Goal: Information Seeking & Learning: Check status

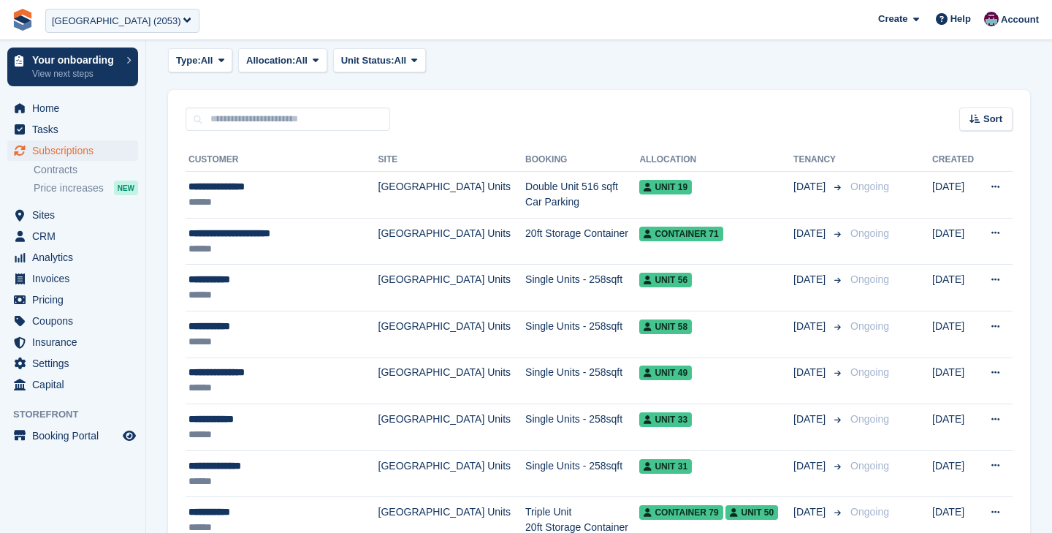
scroll to position [237, 0]
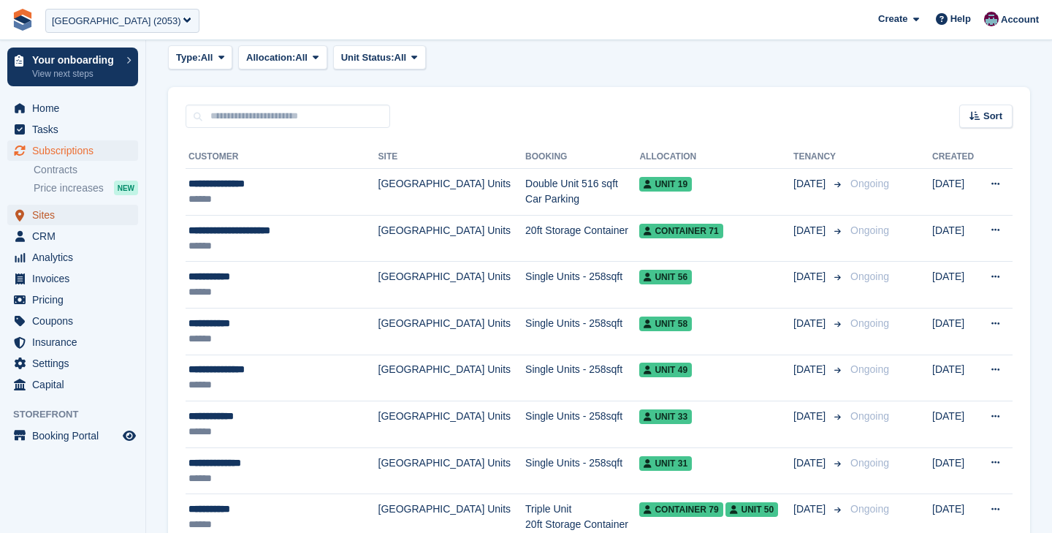
click at [53, 218] on span "Sites" at bounding box center [76, 215] width 88 height 20
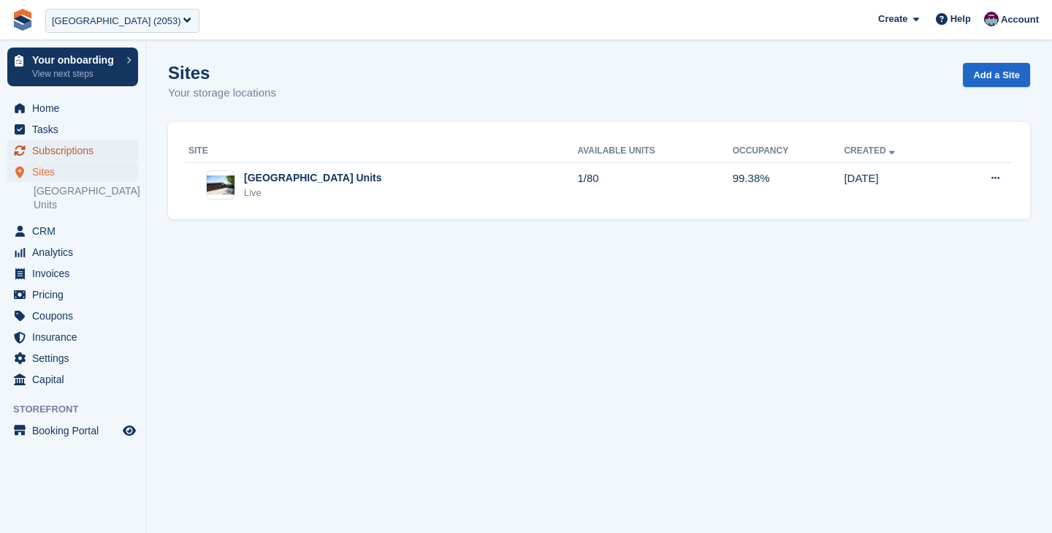
click at [62, 145] on span "Subscriptions" at bounding box center [76, 150] width 88 height 20
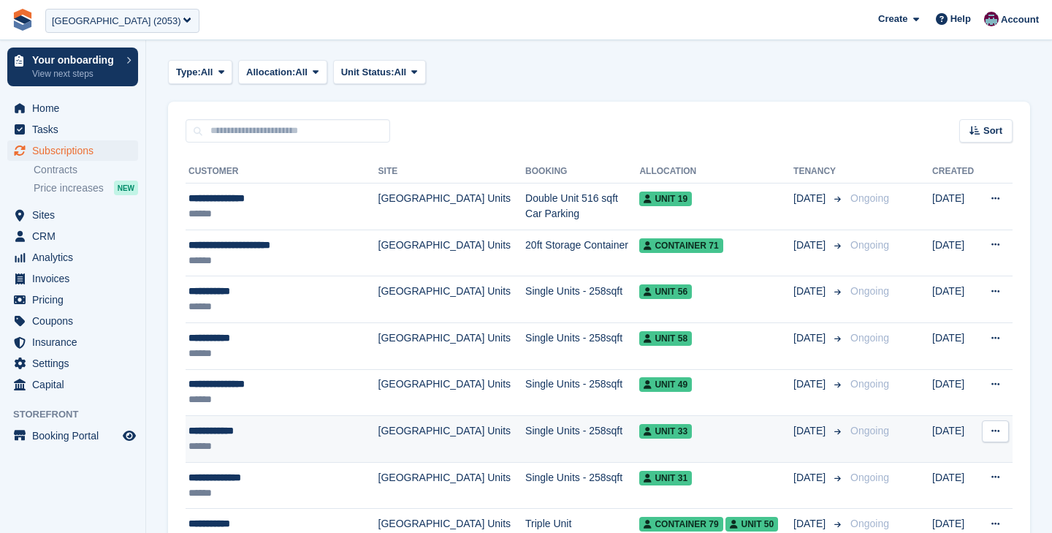
scroll to position [251, 0]
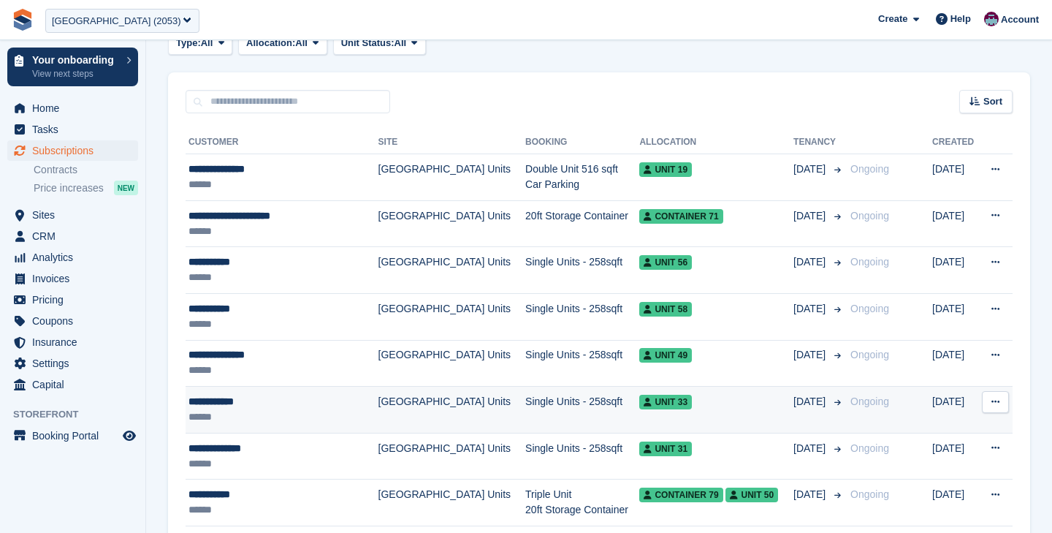
click at [243, 411] on div "******" at bounding box center [274, 416] width 170 height 15
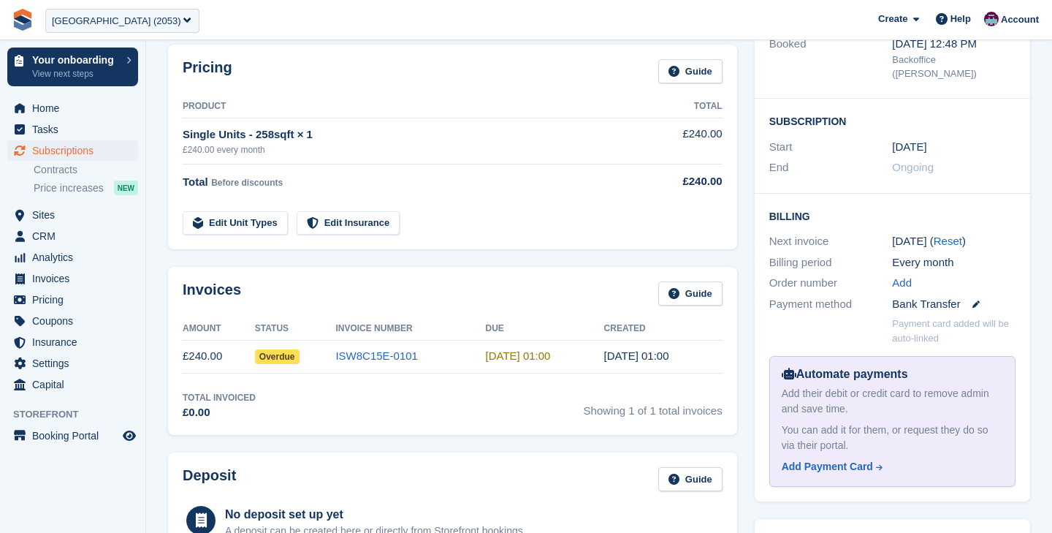
scroll to position [222, 0]
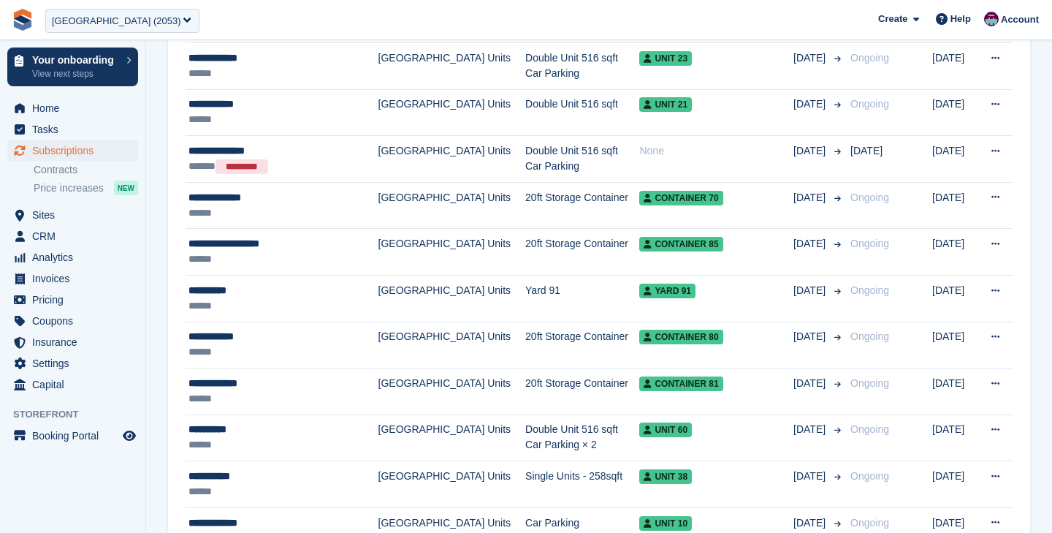
scroll to position [759, 0]
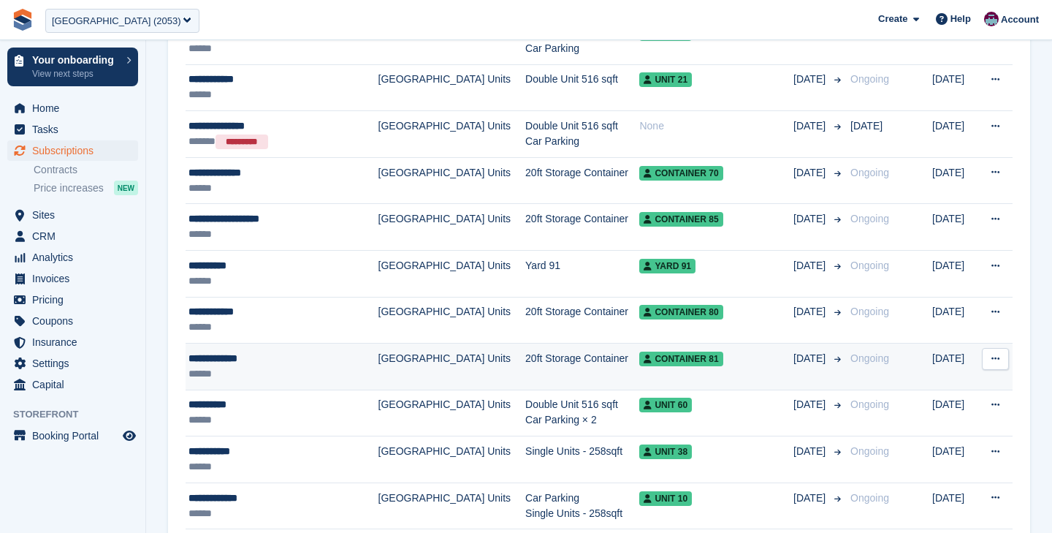
click at [449, 343] on td "[GEOGRAPHIC_DATA] Units" at bounding box center [453, 366] width 148 height 47
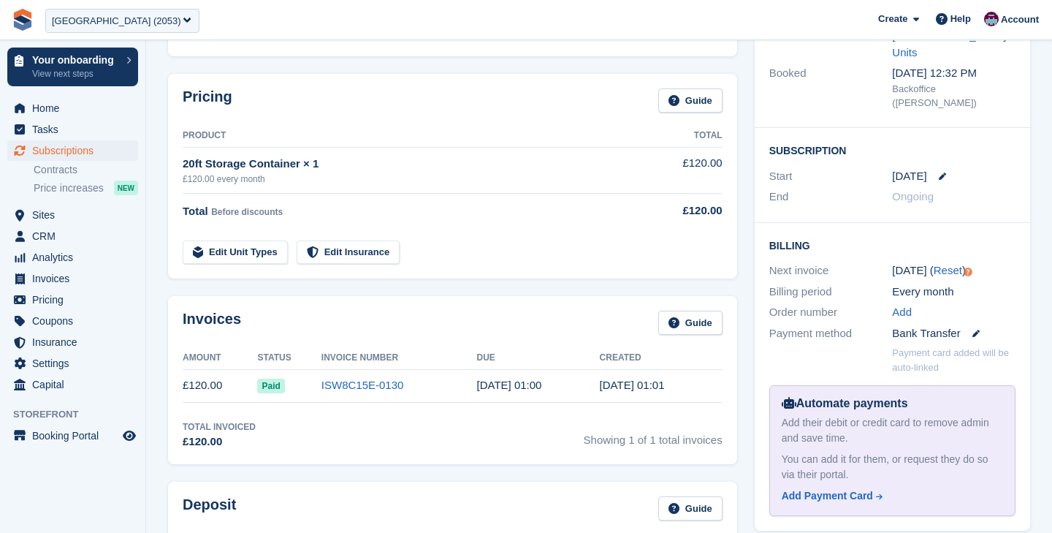
scroll to position [191, 0]
click at [67, 268] on span "Invoices" at bounding box center [76, 278] width 88 height 20
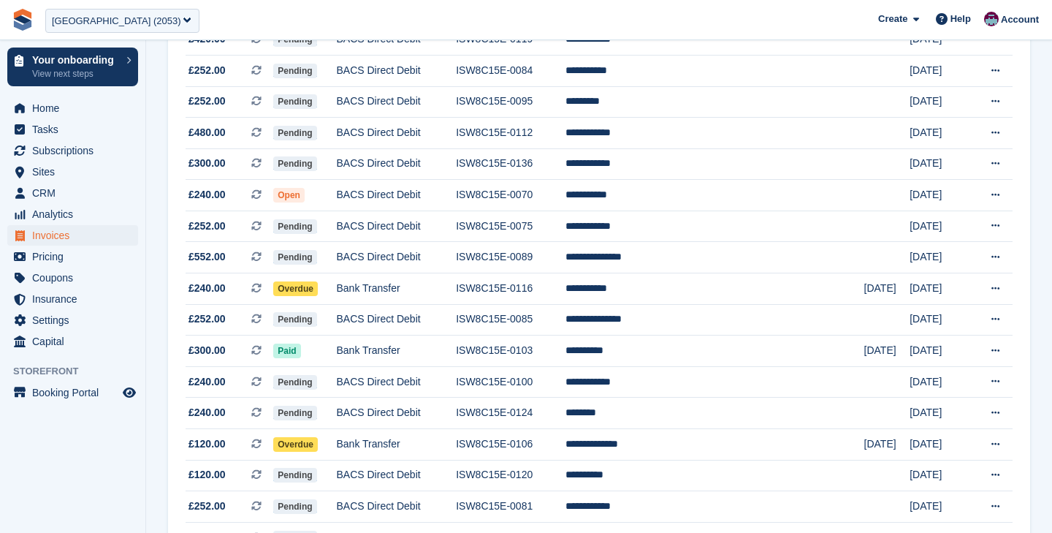
scroll to position [1341, 0]
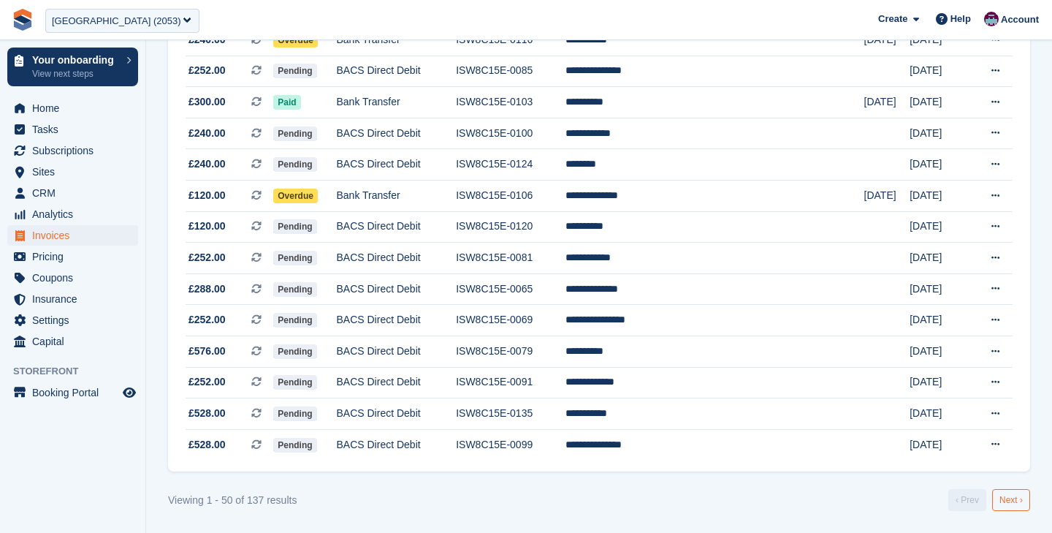
click at [1002, 500] on link "Next ›" at bounding box center [1011, 500] width 38 height 22
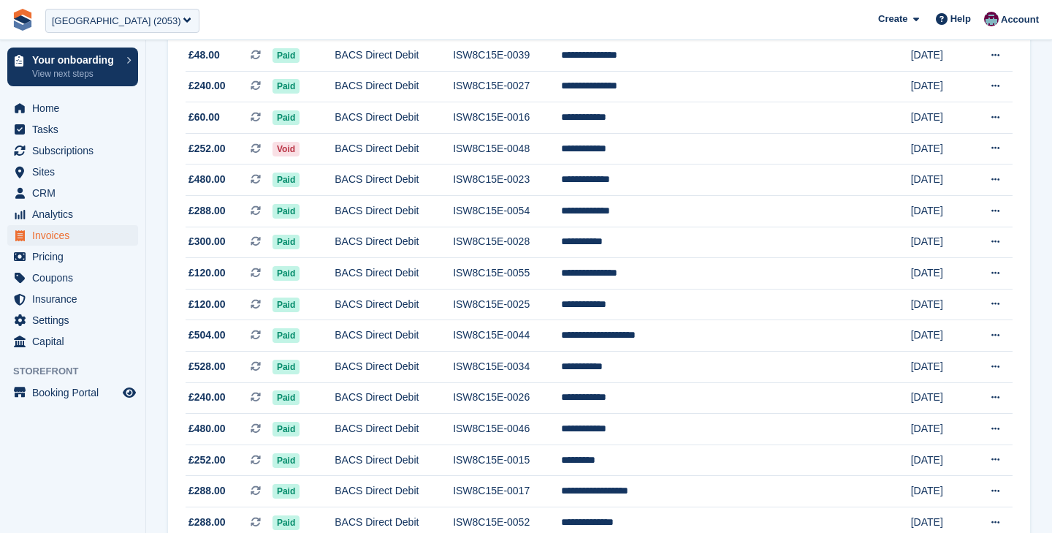
scroll to position [1341, 0]
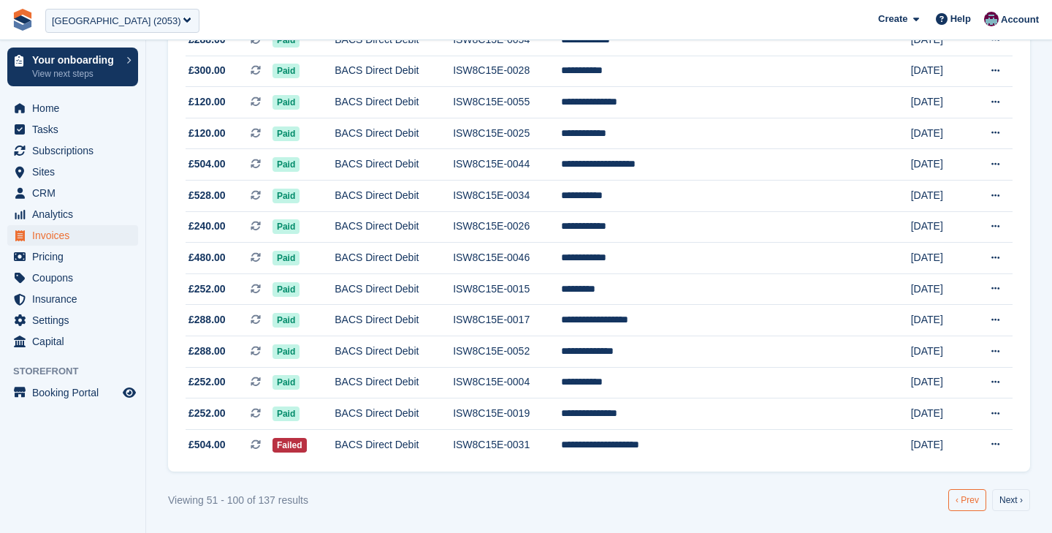
click at [964, 501] on link "‹ Prev" at bounding box center [968, 500] width 38 height 22
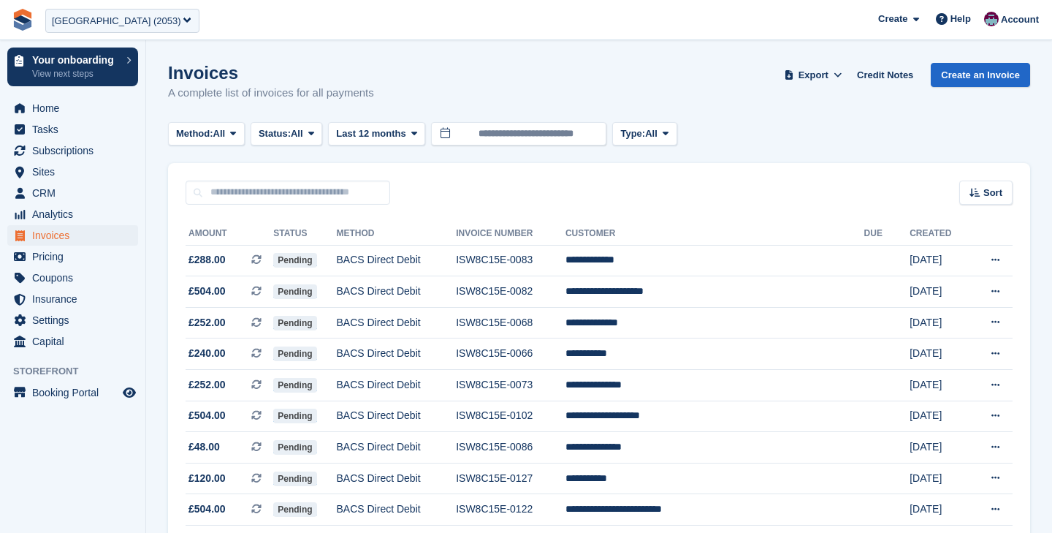
scroll to position [162, 0]
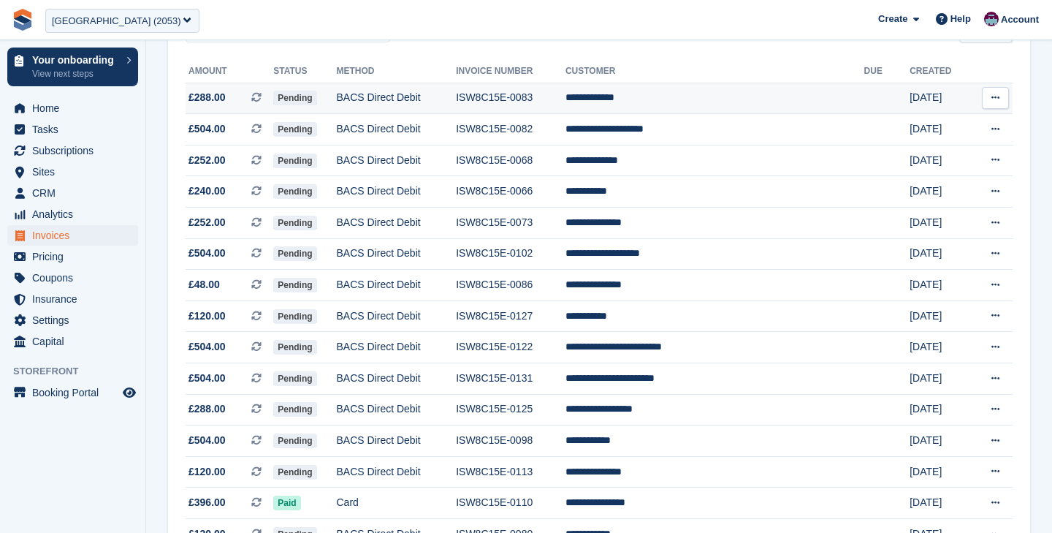
click at [387, 103] on td "BACS Direct Debit" at bounding box center [397, 98] width 120 height 31
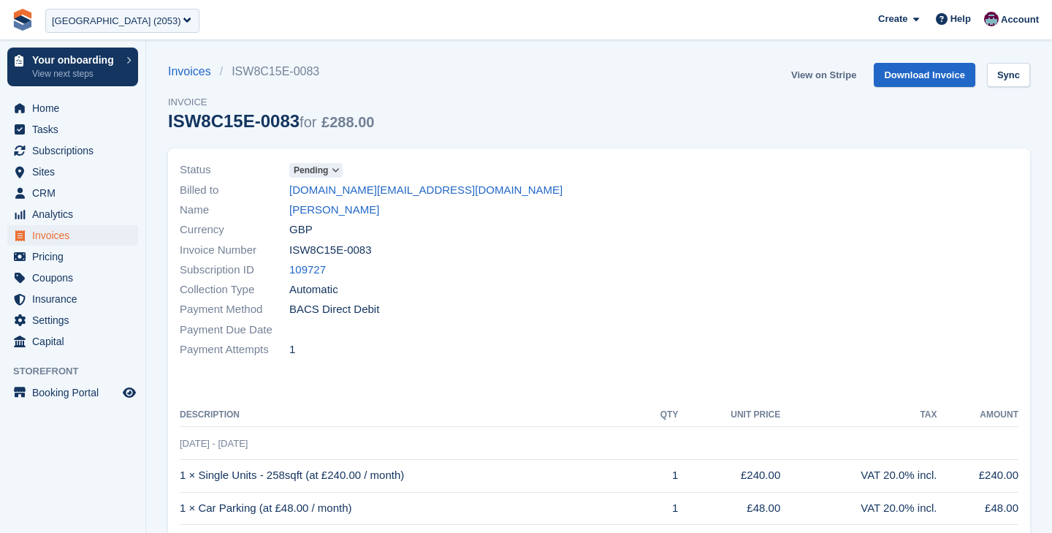
click at [807, 77] on link "View on Stripe" at bounding box center [824, 75] width 77 height 24
click at [168, 20] on div "[GEOGRAPHIC_DATA] (2053)" at bounding box center [116, 21] width 129 height 15
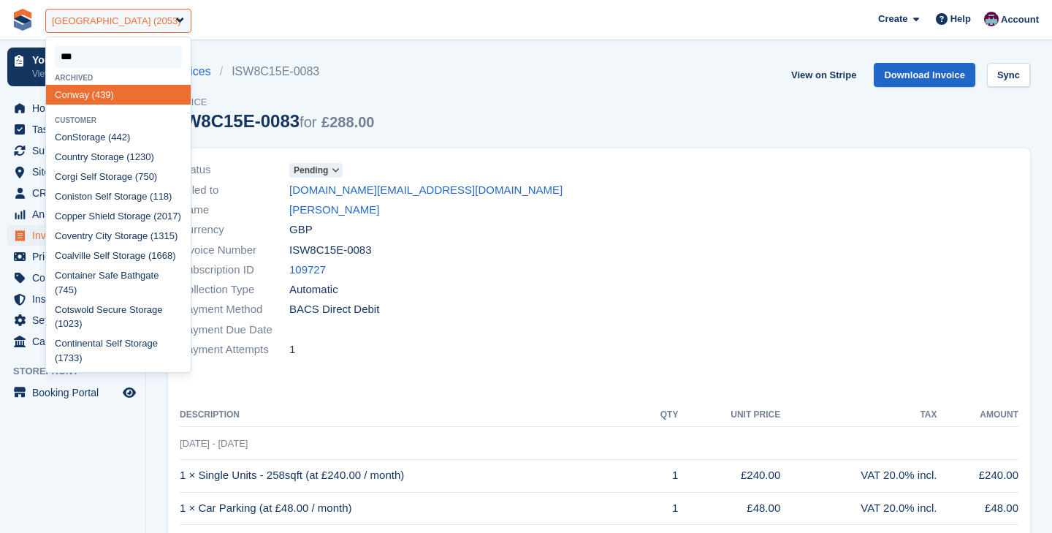
type input "****"
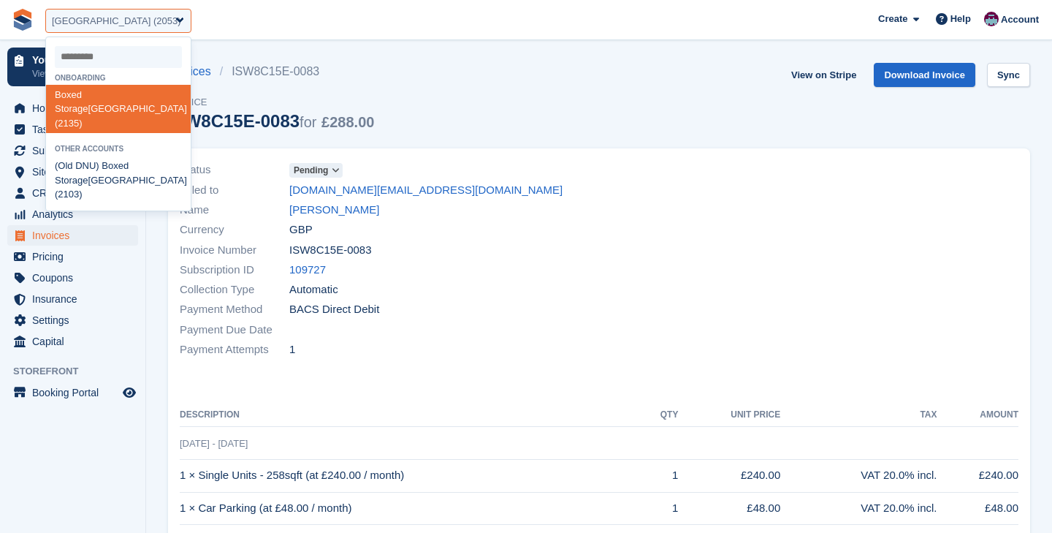
select select "****"
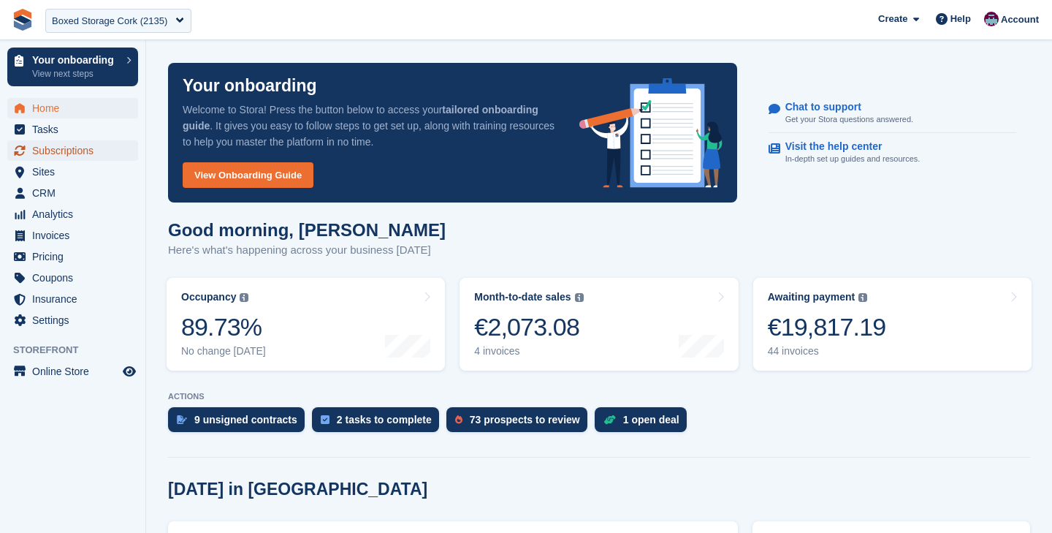
click at [79, 150] on span "Subscriptions" at bounding box center [76, 150] width 88 height 20
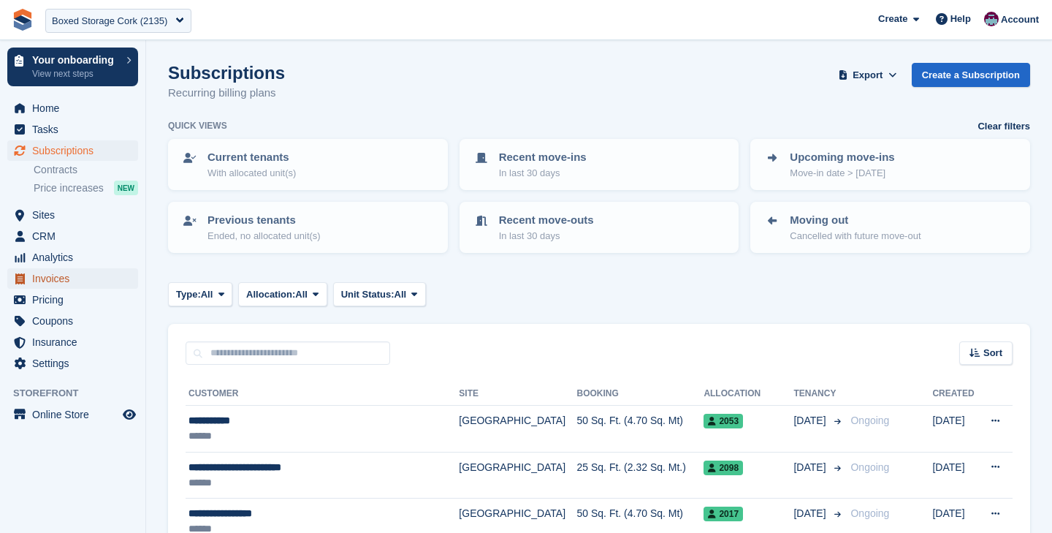
click at [37, 279] on span "Invoices" at bounding box center [76, 278] width 88 height 20
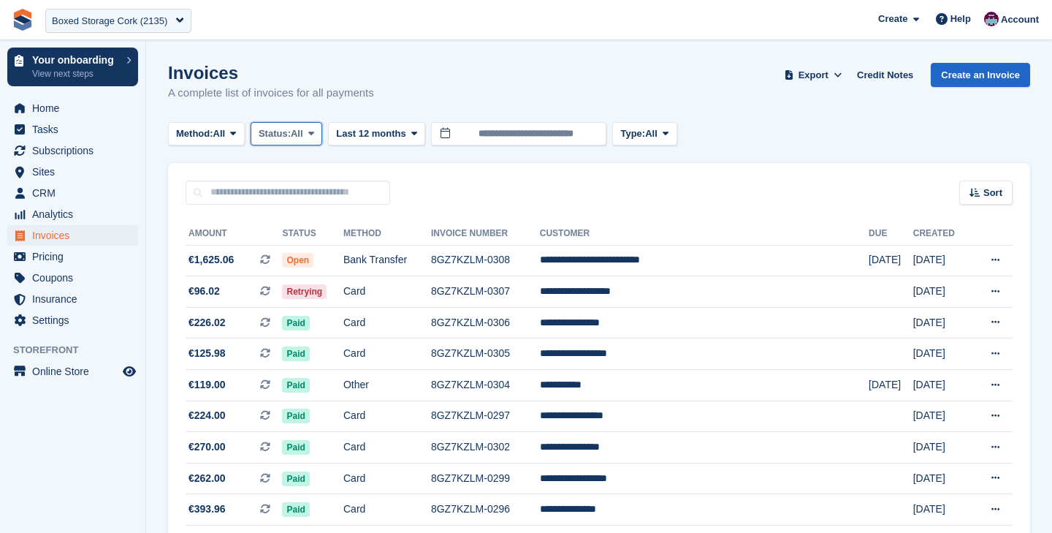
click at [287, 139] on span "Status:" at bounding box center [275, 133] width 32 height 15
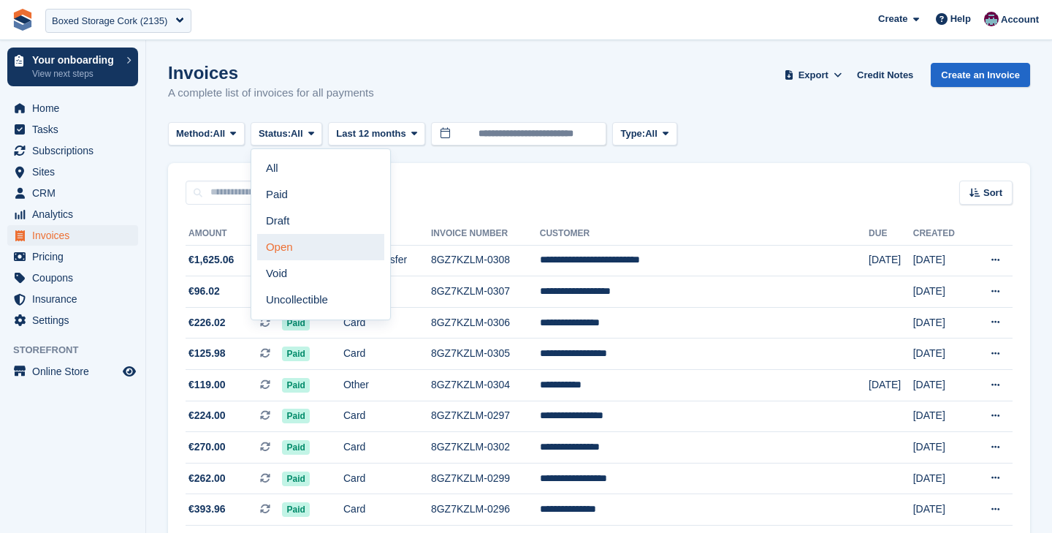
click at [294, 248] on link "Open" at bounding box center [320, 247] width 127 height 26
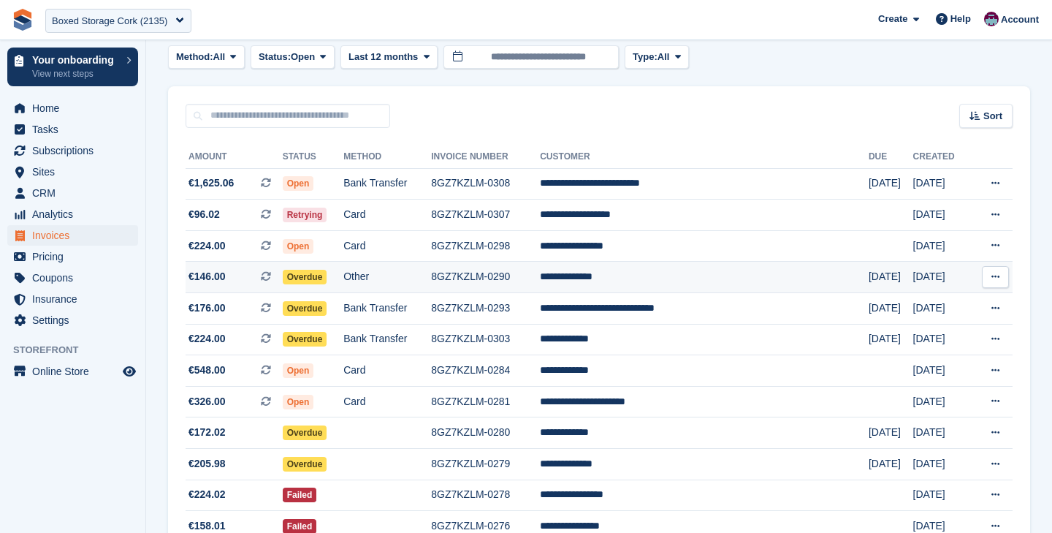
scroll to position [37, 0]
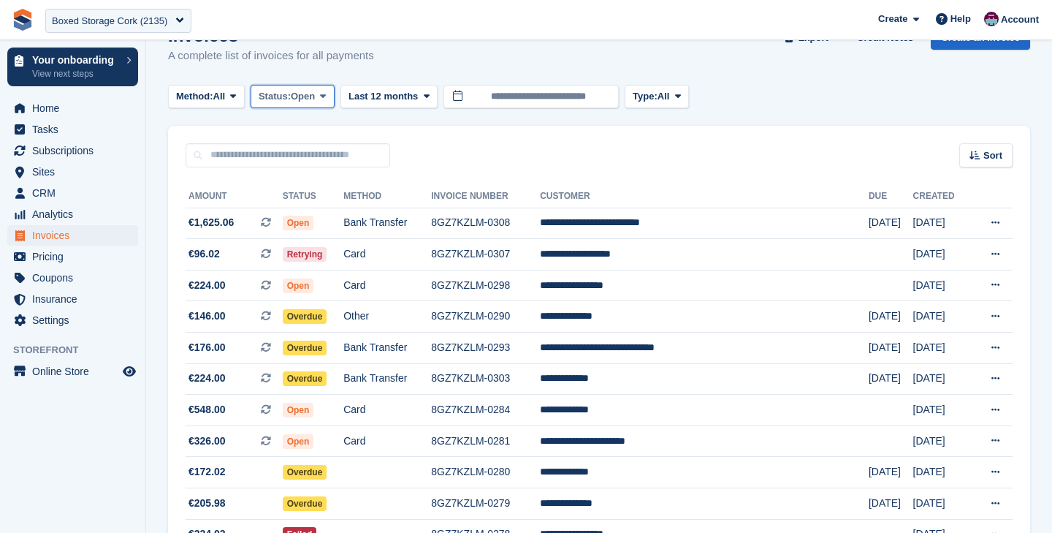
click at [319, 106] on button "Status: Open" at bounding box center [293, 97] width 84 height 24
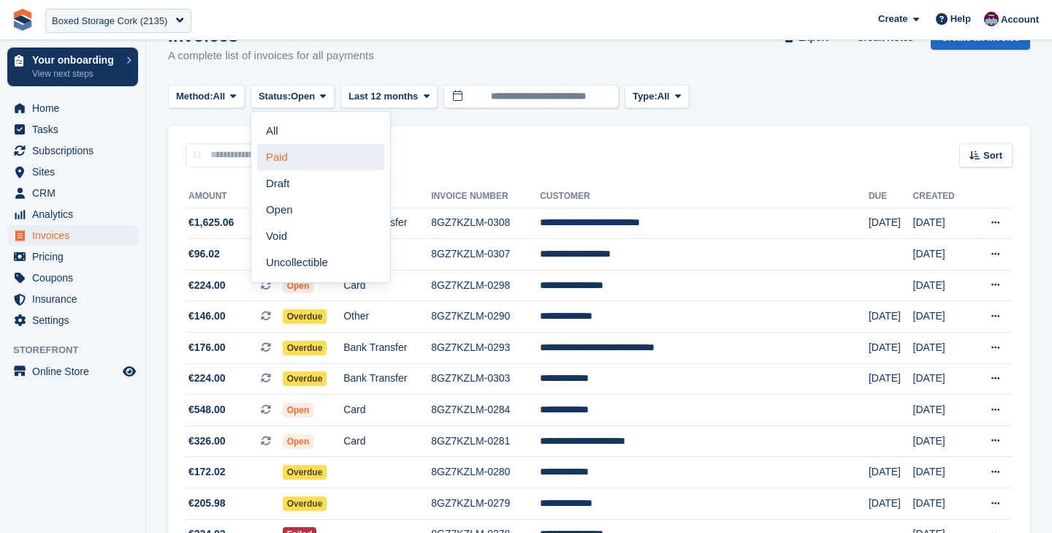
click at [316, 152] on link "Paid" at bounding box center [320, 157] width 127 height 26
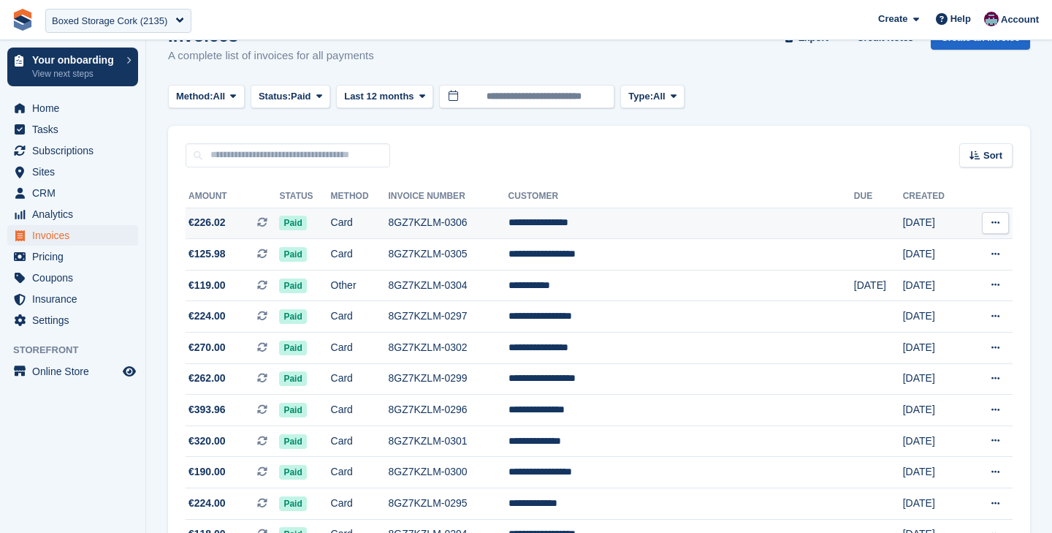
click at [480, 222] on td "8GZ7KZLM-0306" at bounding box center [448, 223] width 120 height 31
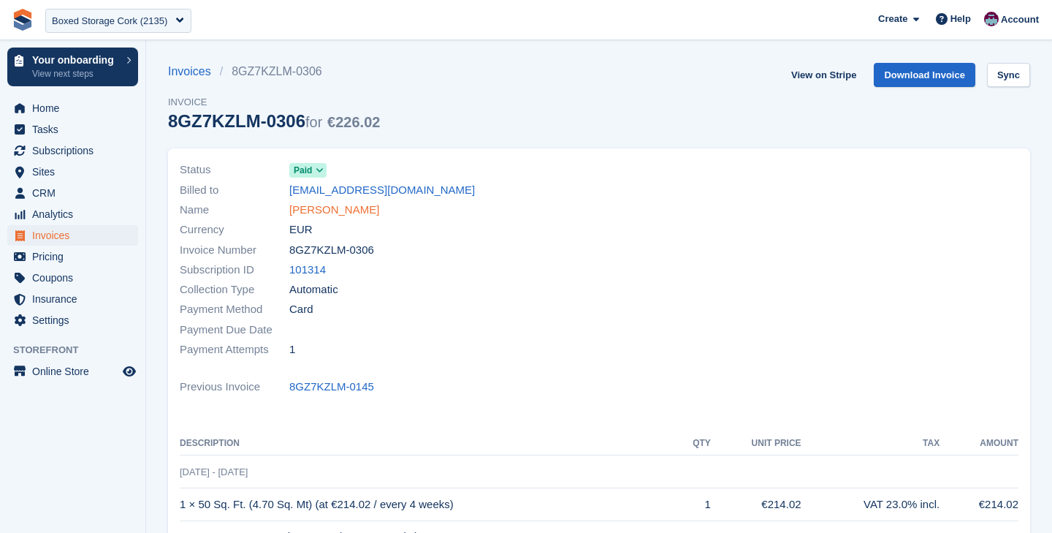
click at [349, 210] on link "[PERSON_NAME]" at bounding box center [334, 210] width 90 height 17
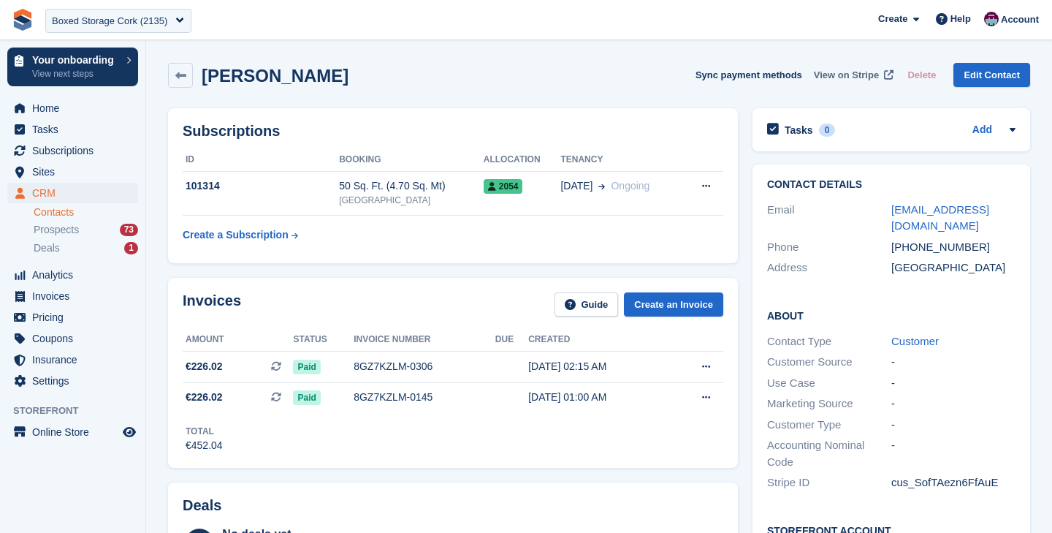
click at [845, 72] on span "View on Stripe" at bounding box center [846, 75] width 65 height 15
click at [186, 72] on icon at bounding box center [180, 75] width 11 height 11
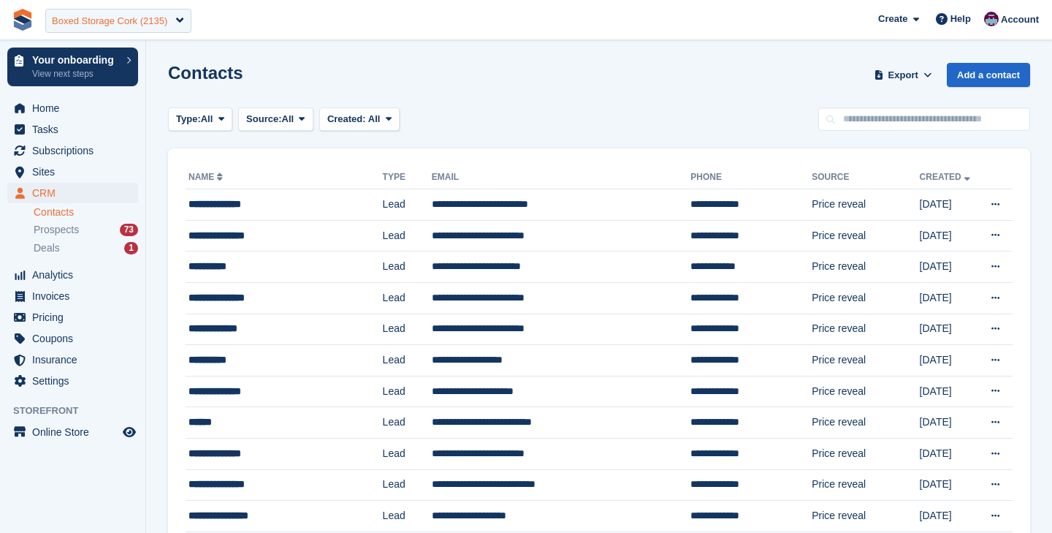
click at [135, 21] on div "Boxed Storage Cork (2135)" at bounding box center [109, 21] width 115 height 15
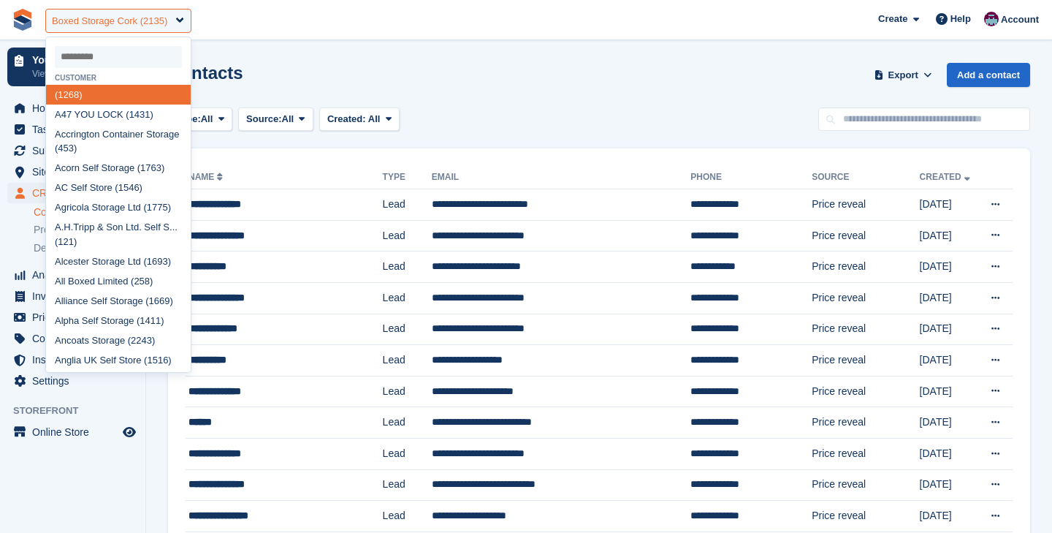
type input "*"
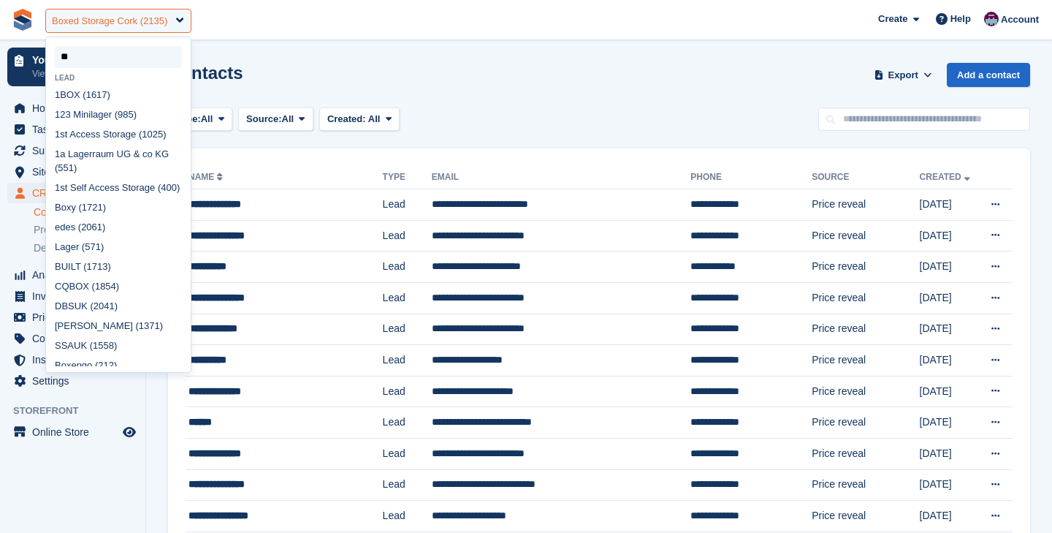
type input "***"
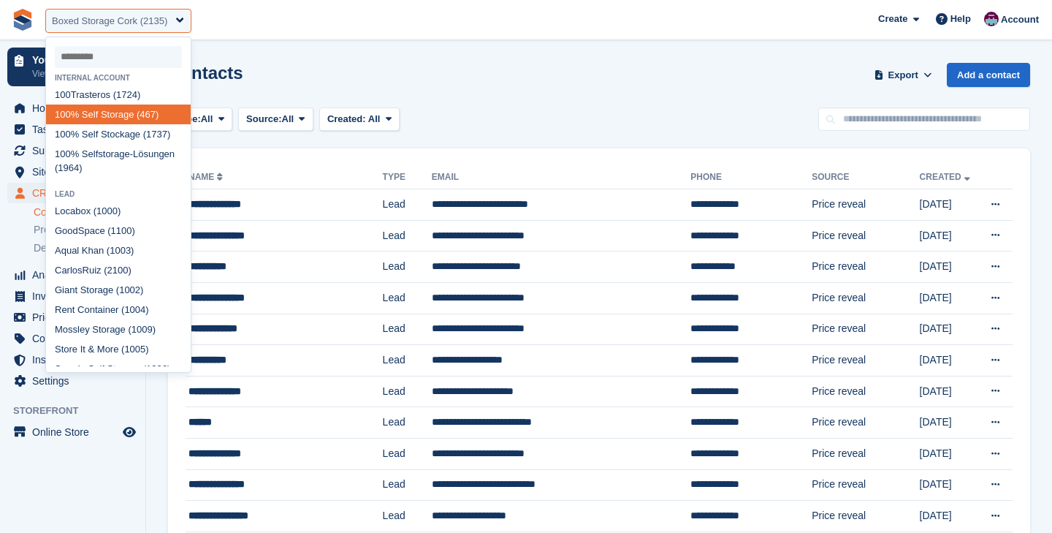
select select "***"
